Goal: Information Seeking & Learning: Find specific fact

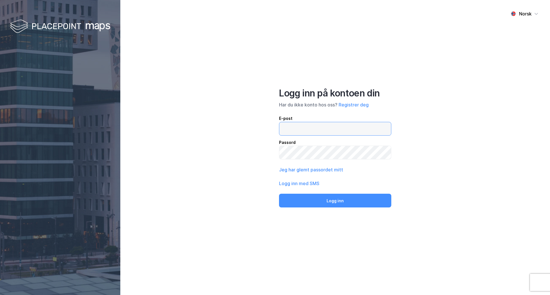
click at [305, 127] on input "email" at bounding box center [335, 128] width 112 height 13
type input "[PERSON_NAME][EMAIL_ADDRESS][DOMAIN_NAME]"
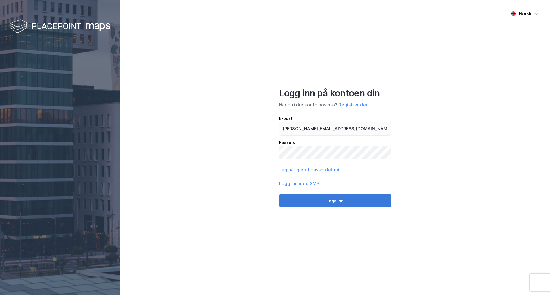
click at [340, 199] on button "Logg inn" at bounding box center [335, 201] width 112 height 14
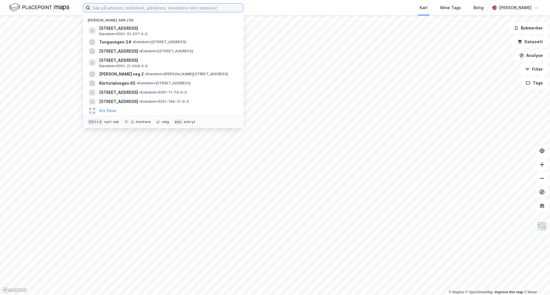
click at [102, 7] on input at bounding box center [166, 7] width 153 height 9
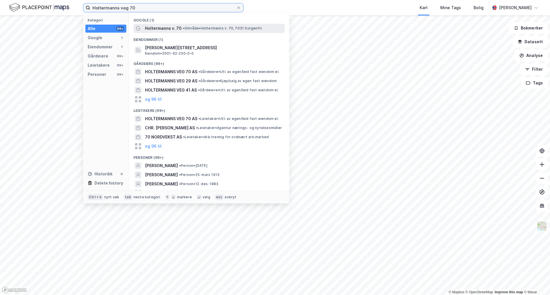
type input "Holtermanns veg 70"
click at [164, 28] on span "Holtermanns v. 70" at bounding box center [163, 28] width 37 height 7
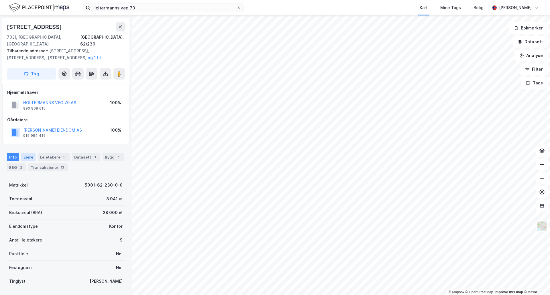
click at [26, 153] on div "Eiere" at bounding box center [28, 157] width 14 height 8
